Goal: Task Accomplishment & Management: Use online tool/utility

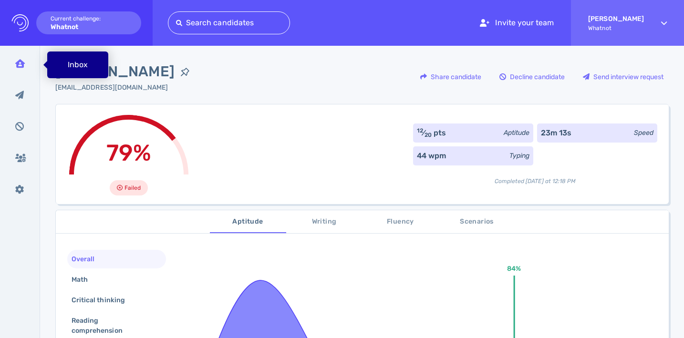
click at [21, 68] on div "Inbox" at bounding box center [20, 64] width 25 height 24
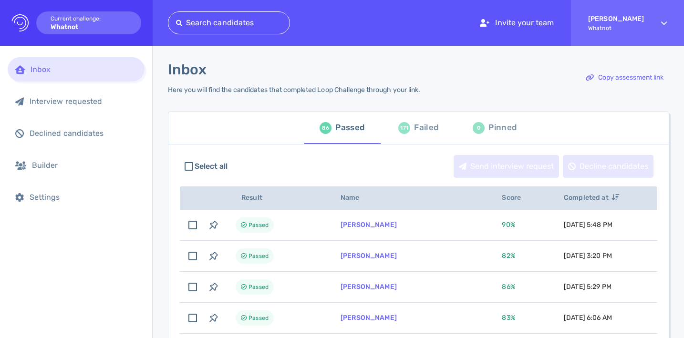
click at [217, 21] on div at bounding box center [229, 22] width 106 height 13
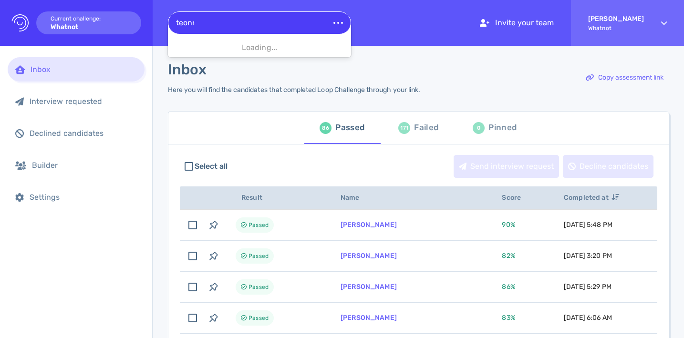
type input "teonna"
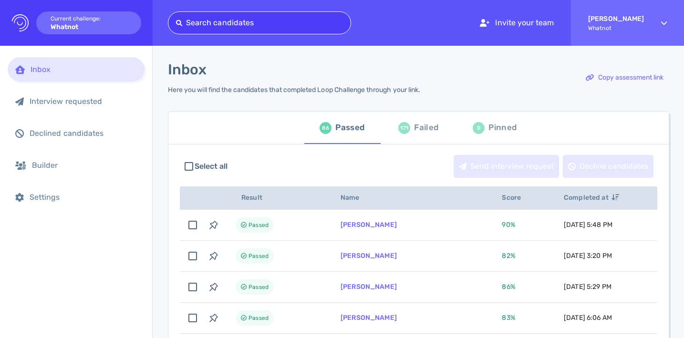
drag, startPoint x: 214, startPoint y: 24, endPoint x: 164, endPoint y: 24, distance: 50.1
click at [164, 24] on div "Logo Created with Sketch. Current challenge: Whatnot Select is focused ,type to…" at bounding box center [342, 23] width 684 height 46
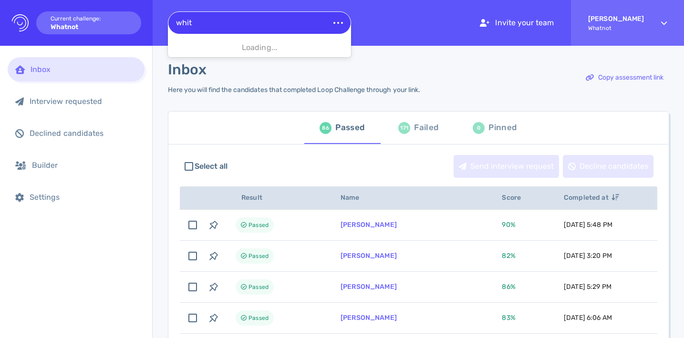
type input "white"
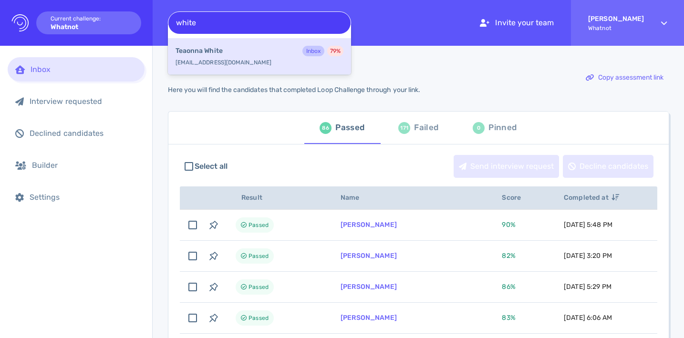
click at [213, 55] on b "Teaonna White" at bounding box center [199, 51] width 47 height 10
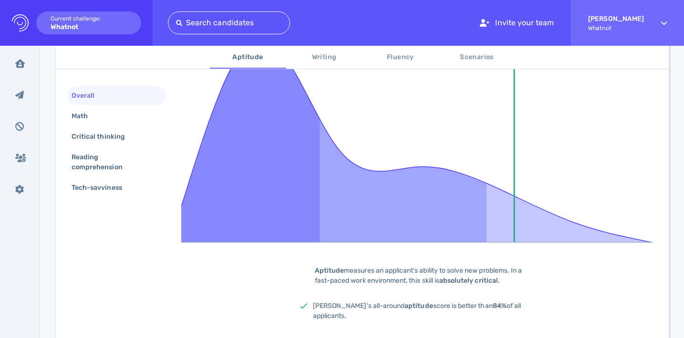
scroll to position [134, 0]
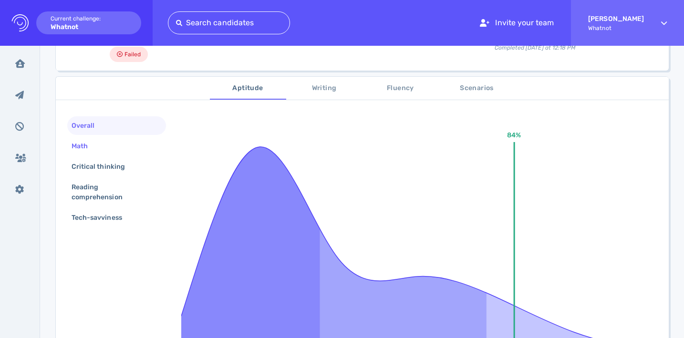
click at [99, 150] on div "Math" at bounding box center [85, 146] width 30 height 14
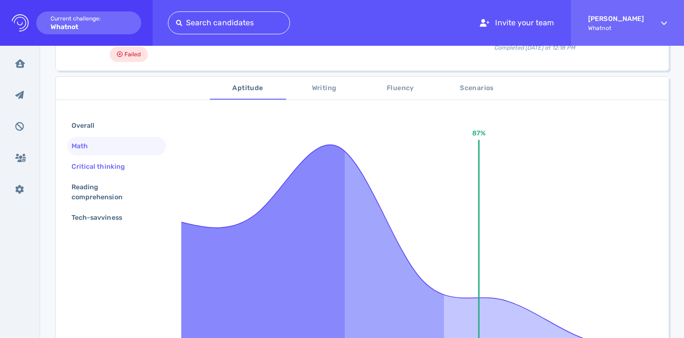
click at [100, 169] on div "Critical thinking" at bounding box center [103, 167] width 67 height 14
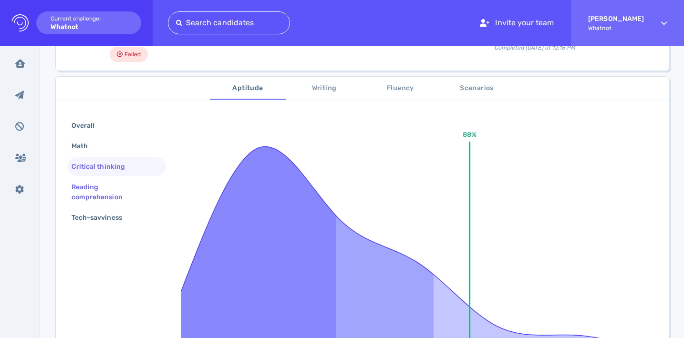
click at [93, 184] on div "Reading comprehension" at bounding box center [113, 192] width 86 height 24
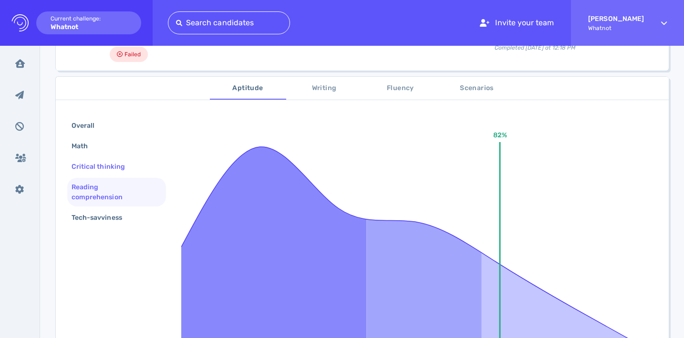
click at [98, 168] on div "Critical thinking" at bounding box center [103, 167] width 67 height 14
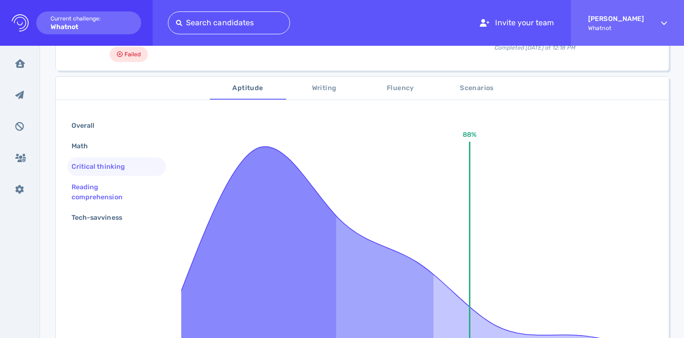
click at [132, 184] on div "Reading comprehension" at bounding box center [113, 192] width 86 height 24
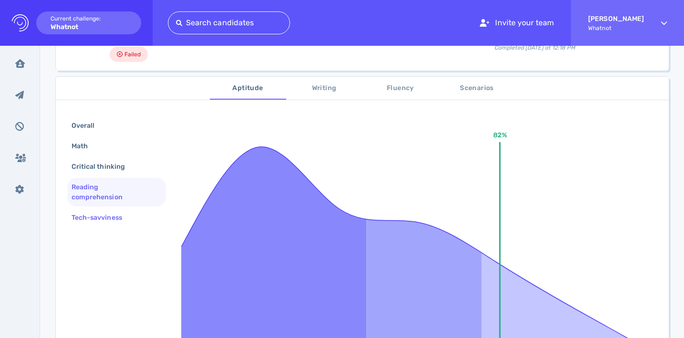
click at [118, 216] on div "Tech-savviness" at bounding box center [102, 218] width 64 height 14
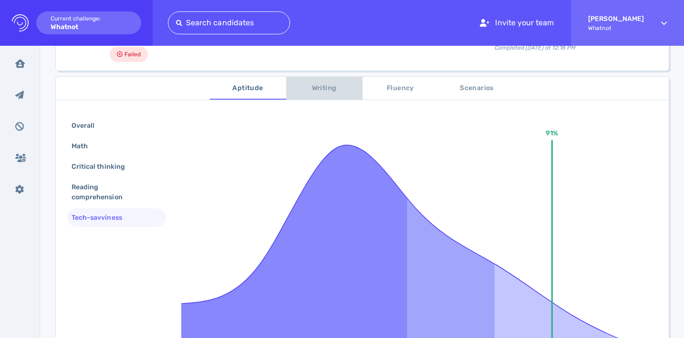
click at [316, 86] on span "Writing" at bounding box center [324, 89] width 65 height 12
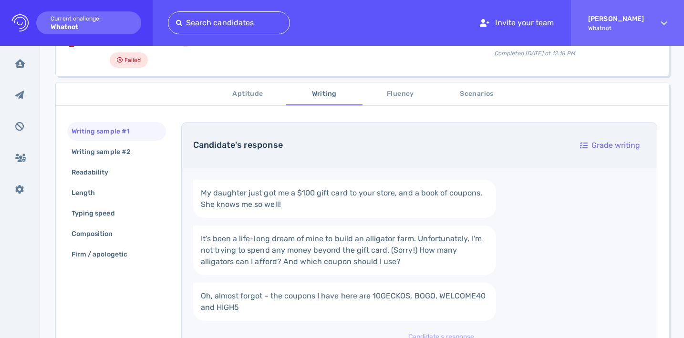
scroll to position [116, 0]
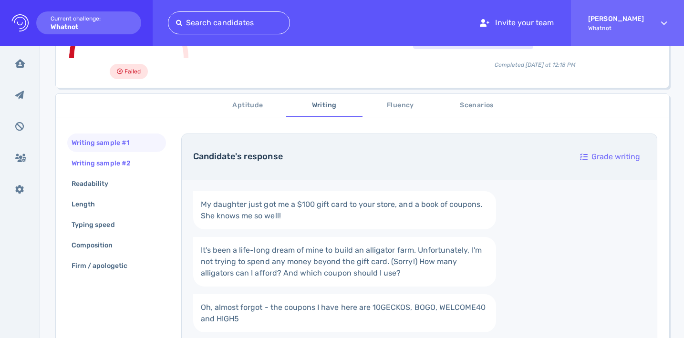
click at [150, 164] on div "Writing sample #2" at bounding box center [116, 163] width 99 height 19
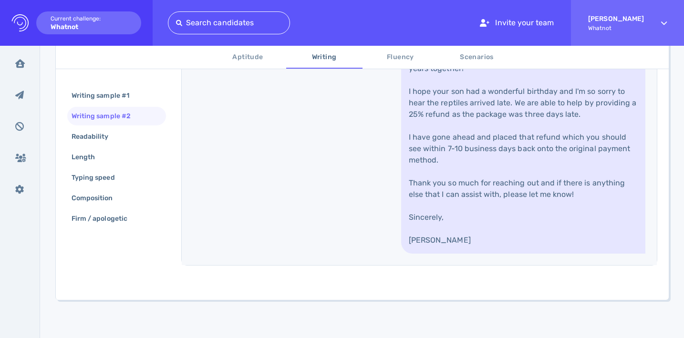
scroll to position [518, 0]
click at [140, 138] on div "Readability" at bounding box center [116, 136] width 99 height 19
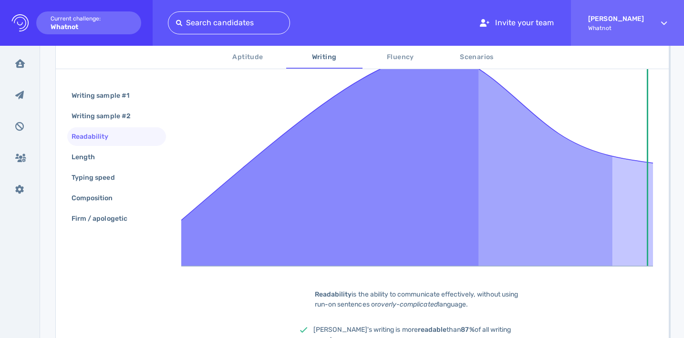
scroll to position [261, 0]
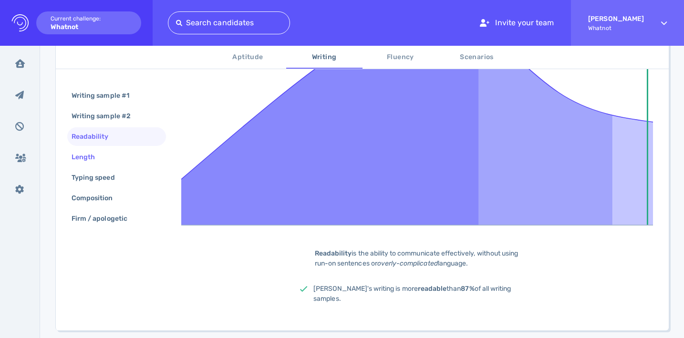
click at [116, 151] on div "Length" at bounding box center [116, 157] width 99 height 19
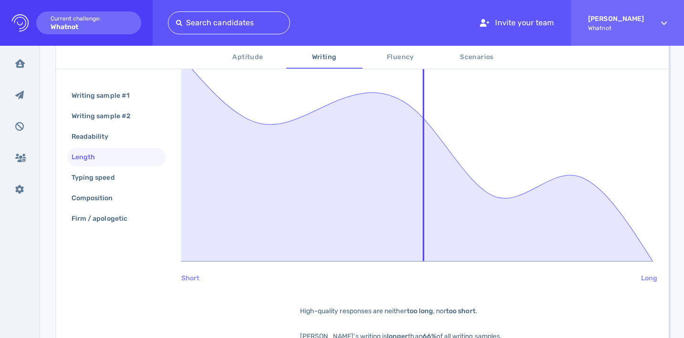
scroll to position [292, 0]
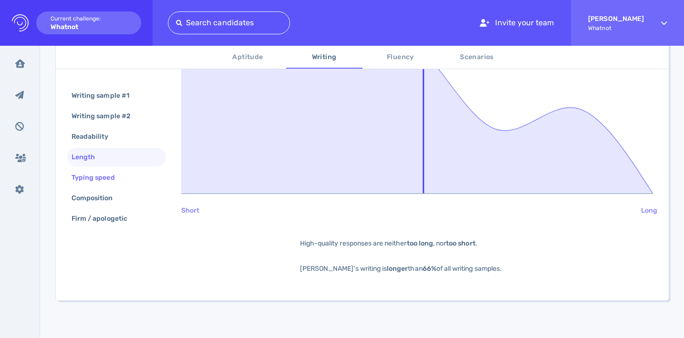
click at [107, 175] on div "Typing speed" at bounding box center [98, 178] width 57 height 14
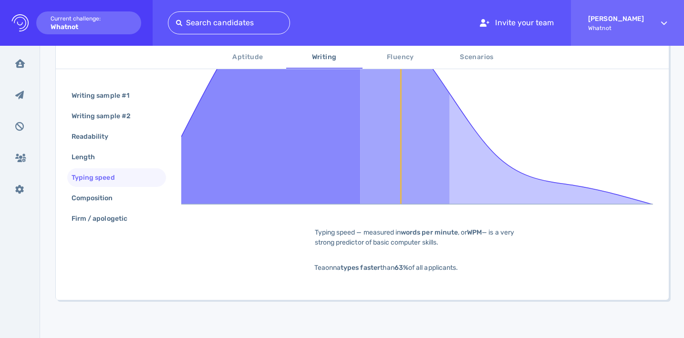
scroll to position [189, 0]
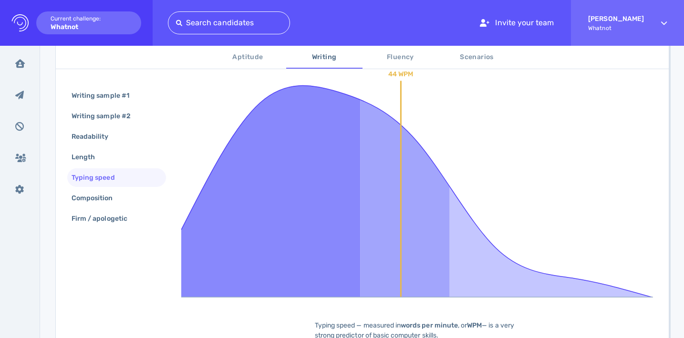
click at [107, 208] on div "Writing sample #1 Writing sample #2 Readability Length Typing speed Composition…" at bounding box center [116, 158] width 99 height 144
click at [107, 201] on div "Composition" at bounding box center [97, 198] width 55 height 14
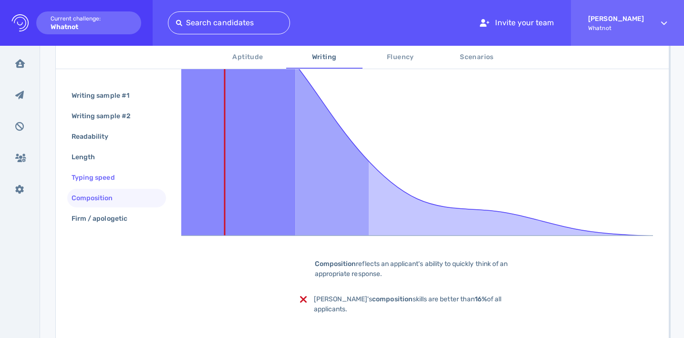
scroll to position [281, 0]
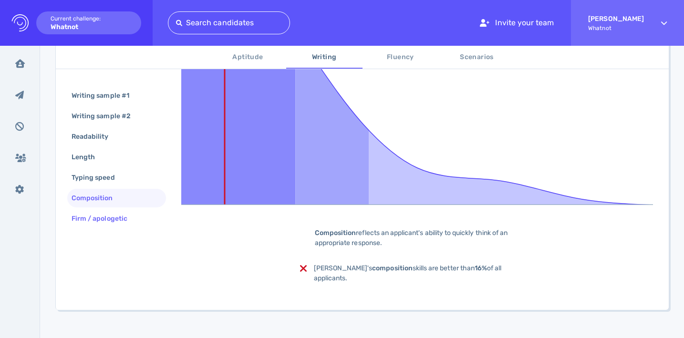
click at [105, 220] on div "Firm / apologetic" at bounding box center [104, 219] width 69 height 14
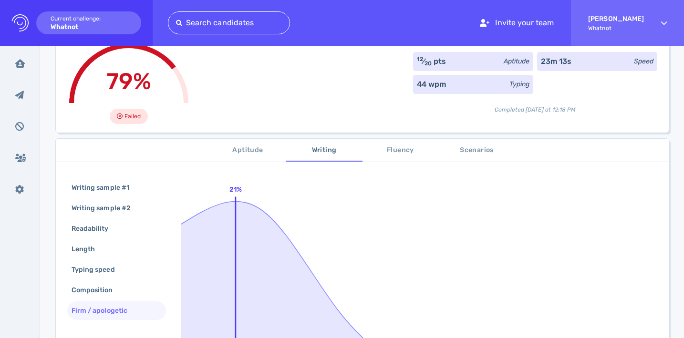
scroll to position [0, 0]
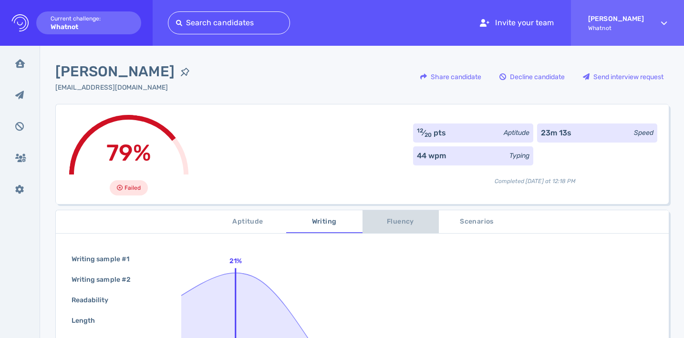
click at [402, 219] on span "Fluency" at bounding box center [400, 222] width 65 height 12
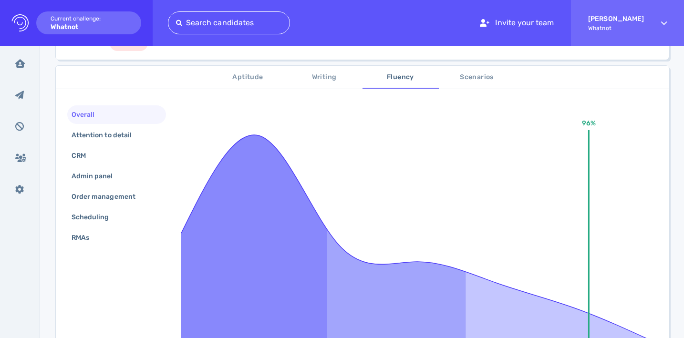
scroll to position [169, 0]
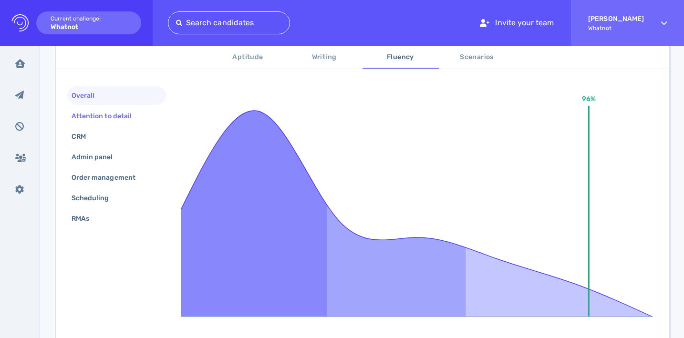
click at [138, 115] on div "Attention to detail" at bounding box center [106, 116] width 73 height 14
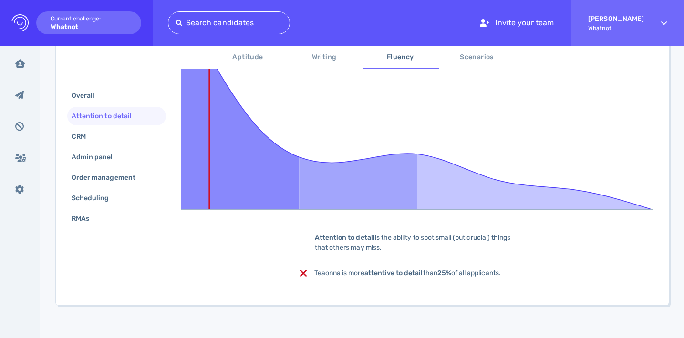
scroll to position [281, 0]
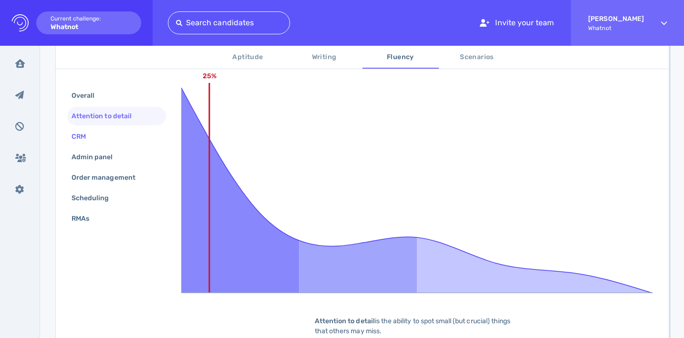
click at [106, 139] on div "CRM" at bounding box center [116, 136] width 99 height 19
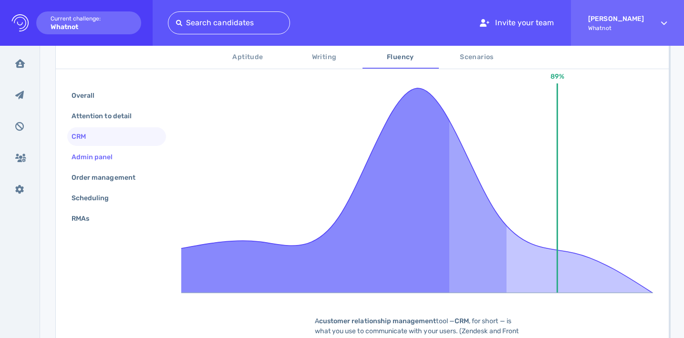
click at [104, 155] on div "Admin panel" at bounding box center [97, 157] width 55 height 14
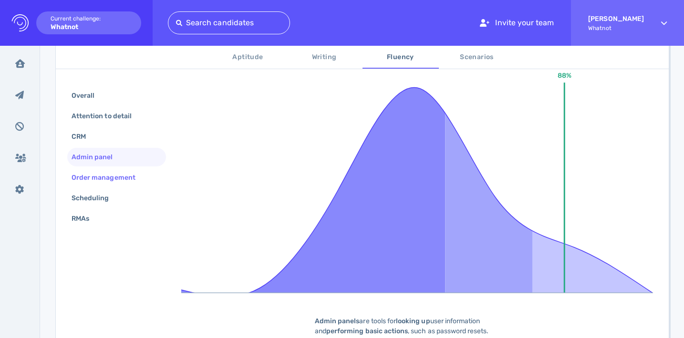
click at [103, 175] on div "Order management" at bounding box center [108, 178] width 77 height 14
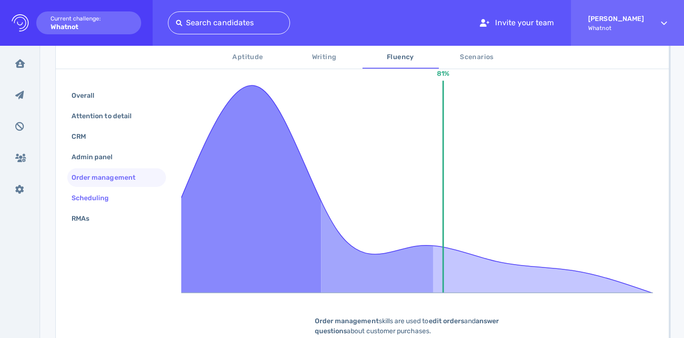
click at [100, 193] on div "Scheduling" at bounding box center [95, 198] width 51 height 14
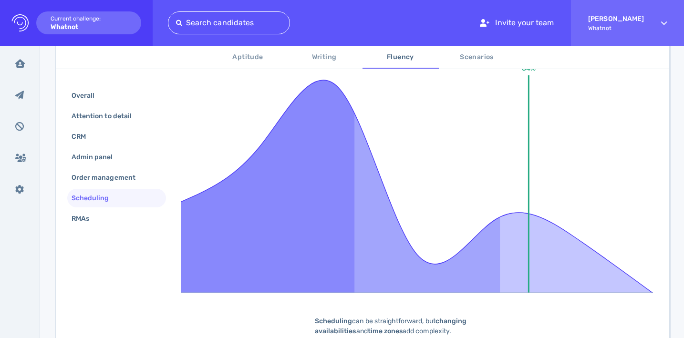
click at [94, 207] on div "Scheduling" at bounding box center [116, 198] width 99 height 19
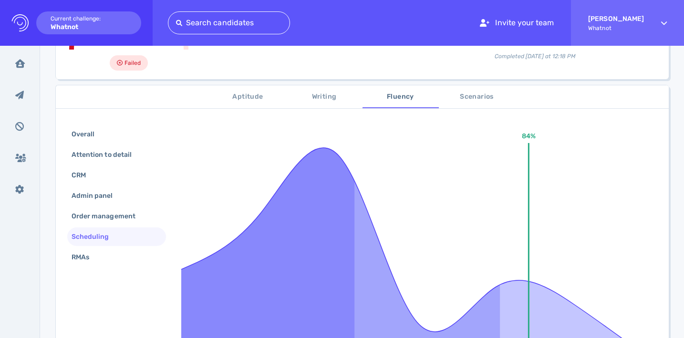
scroll to position [82, 0]
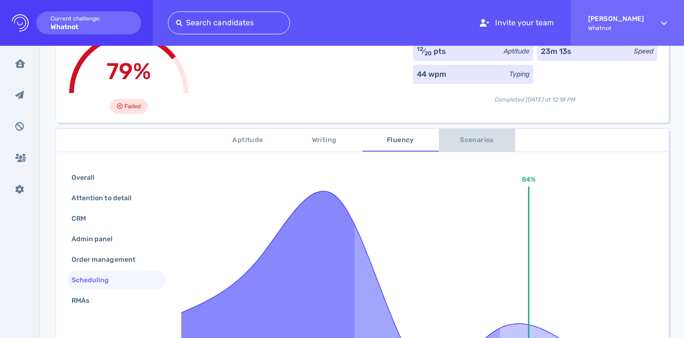
click at [485, 145] on span "Scenarios" at bounding box center [477, 141] width 65 height 12
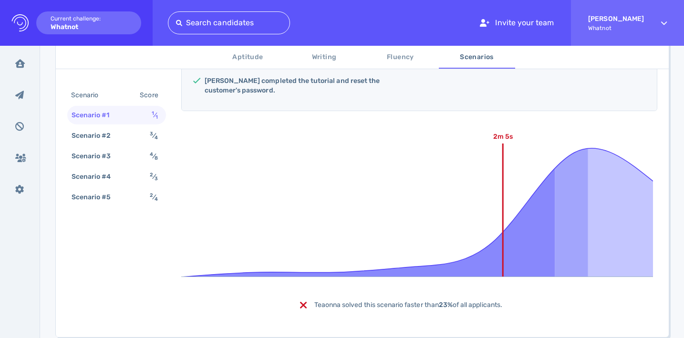
scroll to position [241, 0]
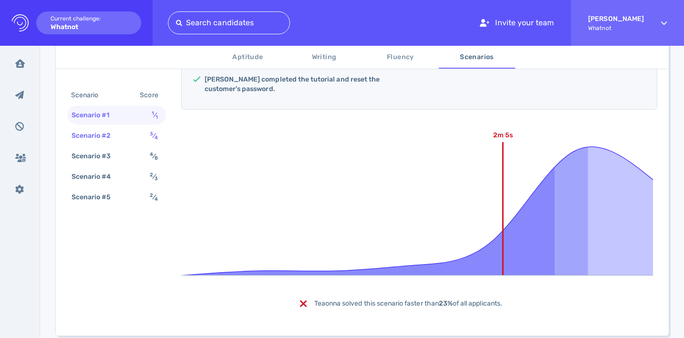
click at [120, 130] on div "Scenario #2" at bounding box center [96, 136] width 53 height 14
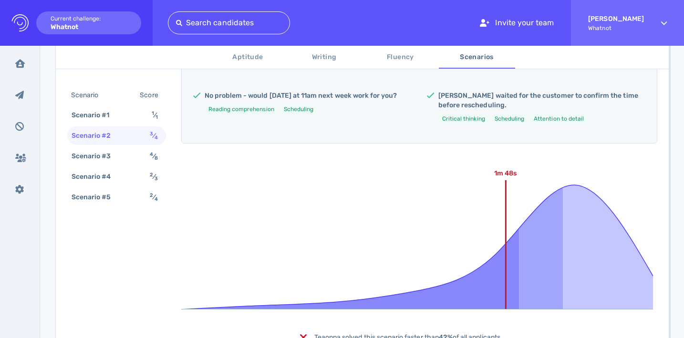
scroll to position [279, 0]
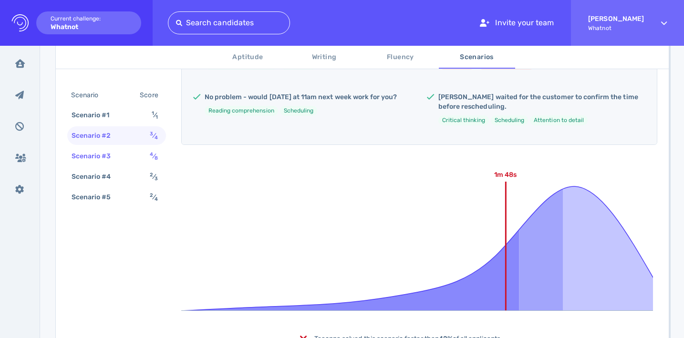
click at [119, 154] on div "Scenario #3" at bounding box center [96, 156] width 53 height 14
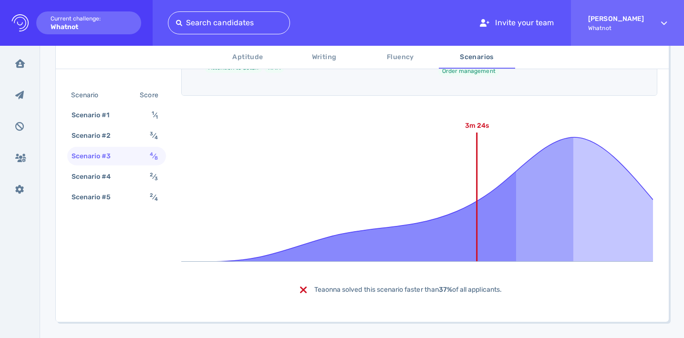
scroll to position [456, 0]
click at [117, 172] on div "Scenario #4" at bounding box center [96, 177] width 53 height 14
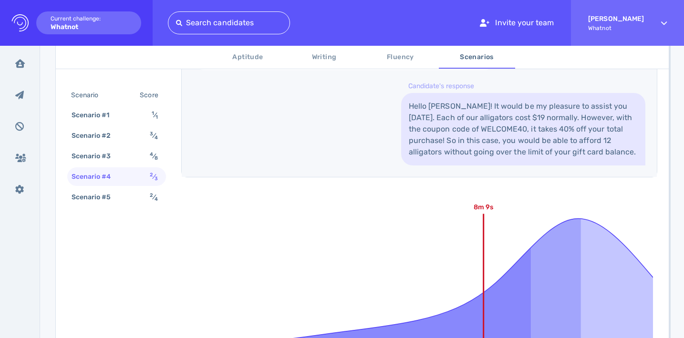
scroll to position [679, 0]
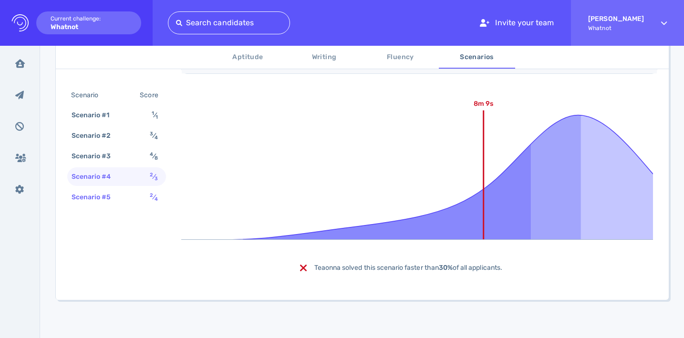
click at [108, 190] on div "Scenario #5" at bounding box center [96, 197] width 53 height 14
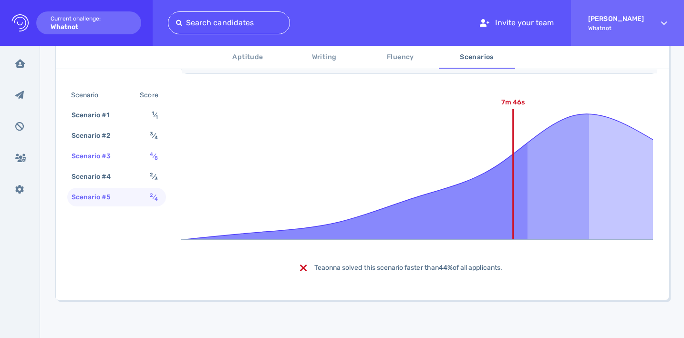
click at [124, 148] on div "Scenario #3 4 ⁄ 8" at bounding box center [116, 156] width 99 height 19
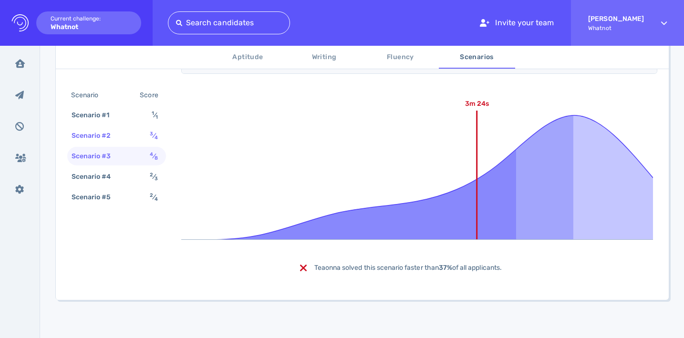
click at [115, 135] on div "Scenario #2" at bounding box center [96, 136] width 53 height 14
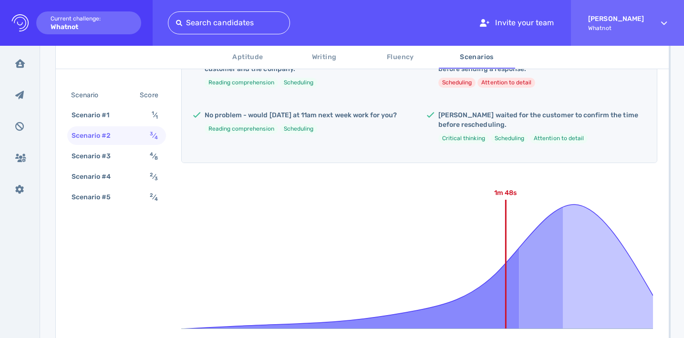
scroll to position [162, 0]
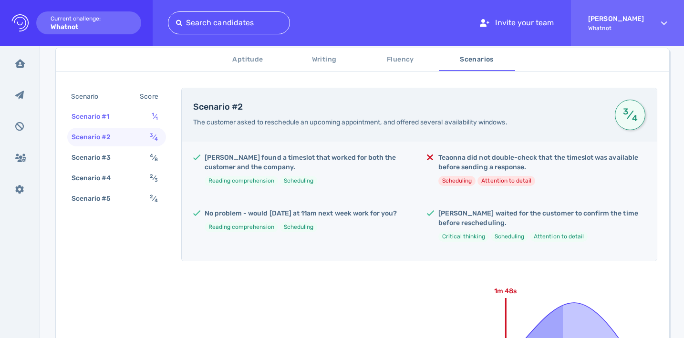
click at [125, 122] on div "Scenario #1 1 ⁄ 1" at bounding box center [116, 116] width 99 height 19
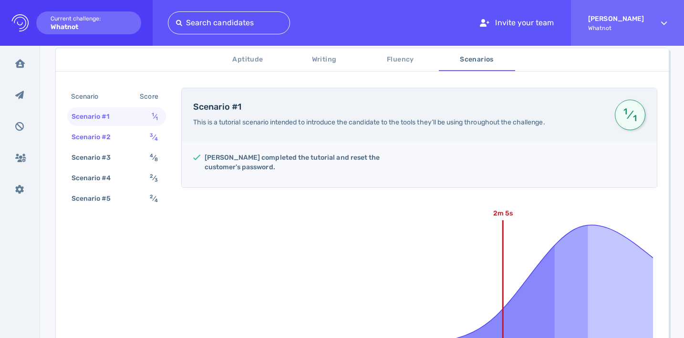
click at [119, 138] on div "Scenario #2" at bounding box center [96, 137] width 53 height 14
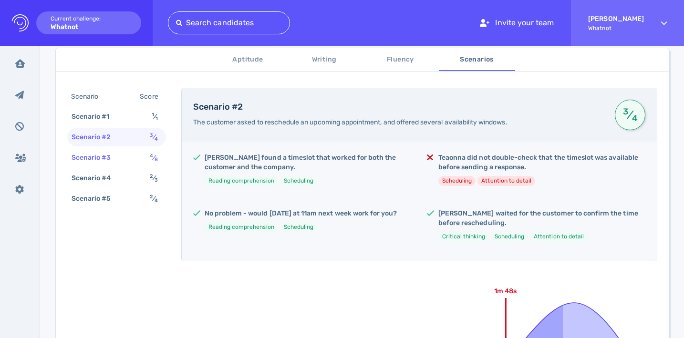
click at [116, 151] on div "Scenario #3" at bounding box center [96, 158] width 53 height 14
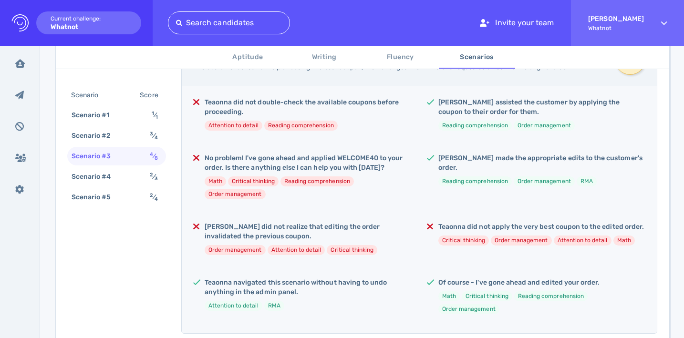
scroll to position [0, 0]
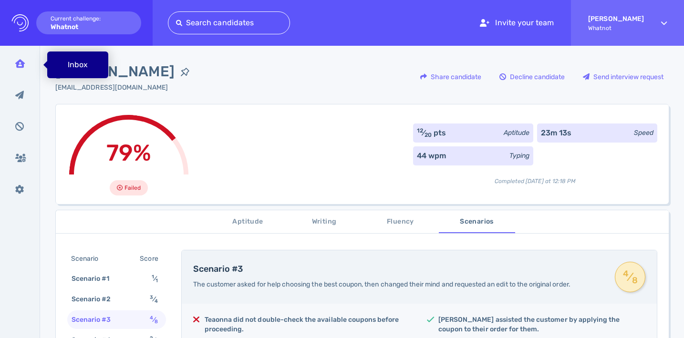
click at [25, 65] on div "Inbox" at bounding box center [20, 64] width 25 height 24
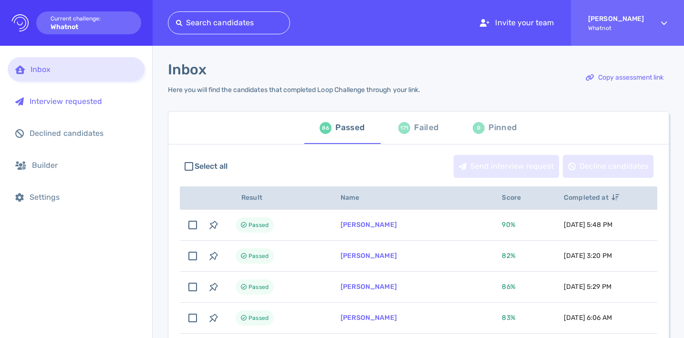
click at [35, 104] on div "Interview requested" at bounding box center [83, 101] width 107 height 9
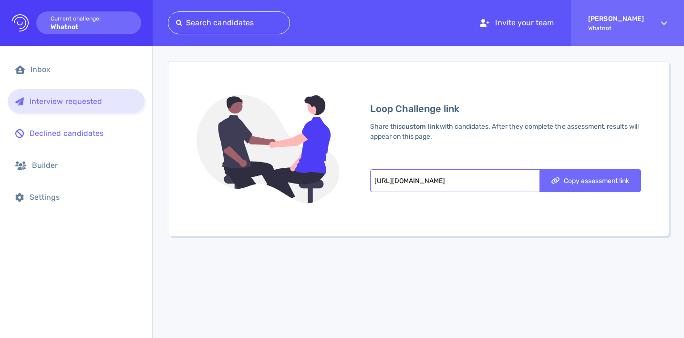
click at [47, 130] on div "Declined candidates" at bounding box center [83, 133] width 107 height 9
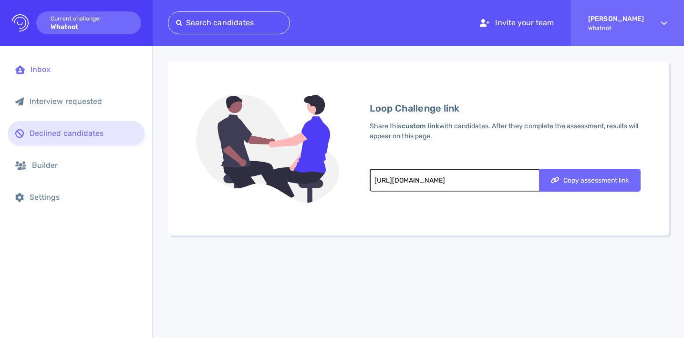
click at [45, 76] on div "Inbox" at bounding box center [76, 69] width 137 height 24
